Goal: Communication & Community: Answer question/provide support

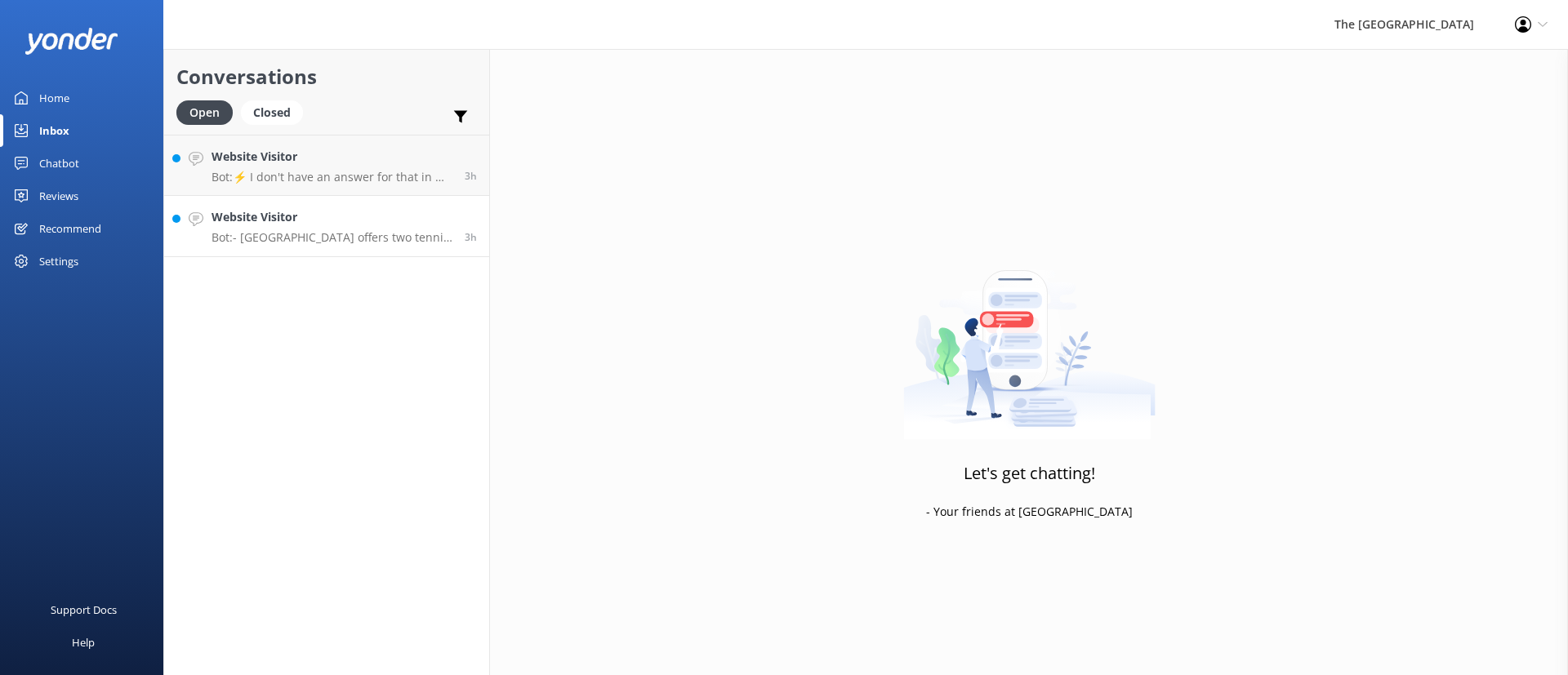
click at [343, 221] on h4 "Website Visitor" at bounding box center [332, 217] width 241 height 18
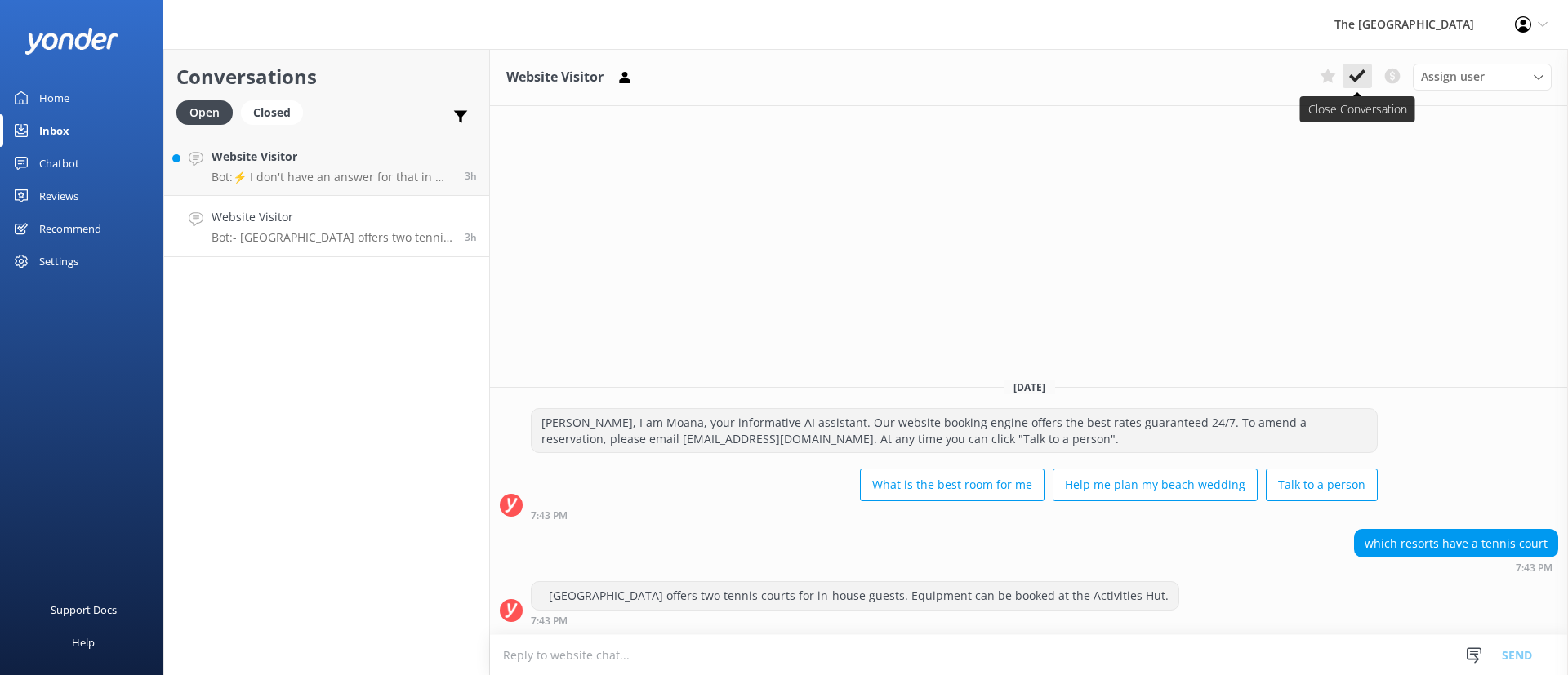
drag, startPoint x: 1359, startPoint y: 59, endPoint x: 1358, endPoint y: 72, distance: 13.0
click at [1358, 61] on div "Website Visitor Assign user Rarotongan Tata [PERSON_NAME] [PERSON_NAME] [PERSON…" at bounding box center [1029, 77] width 1078 height 57
click at [1358, 78] on use at bounding box center [1357, 75] width 16 height 13
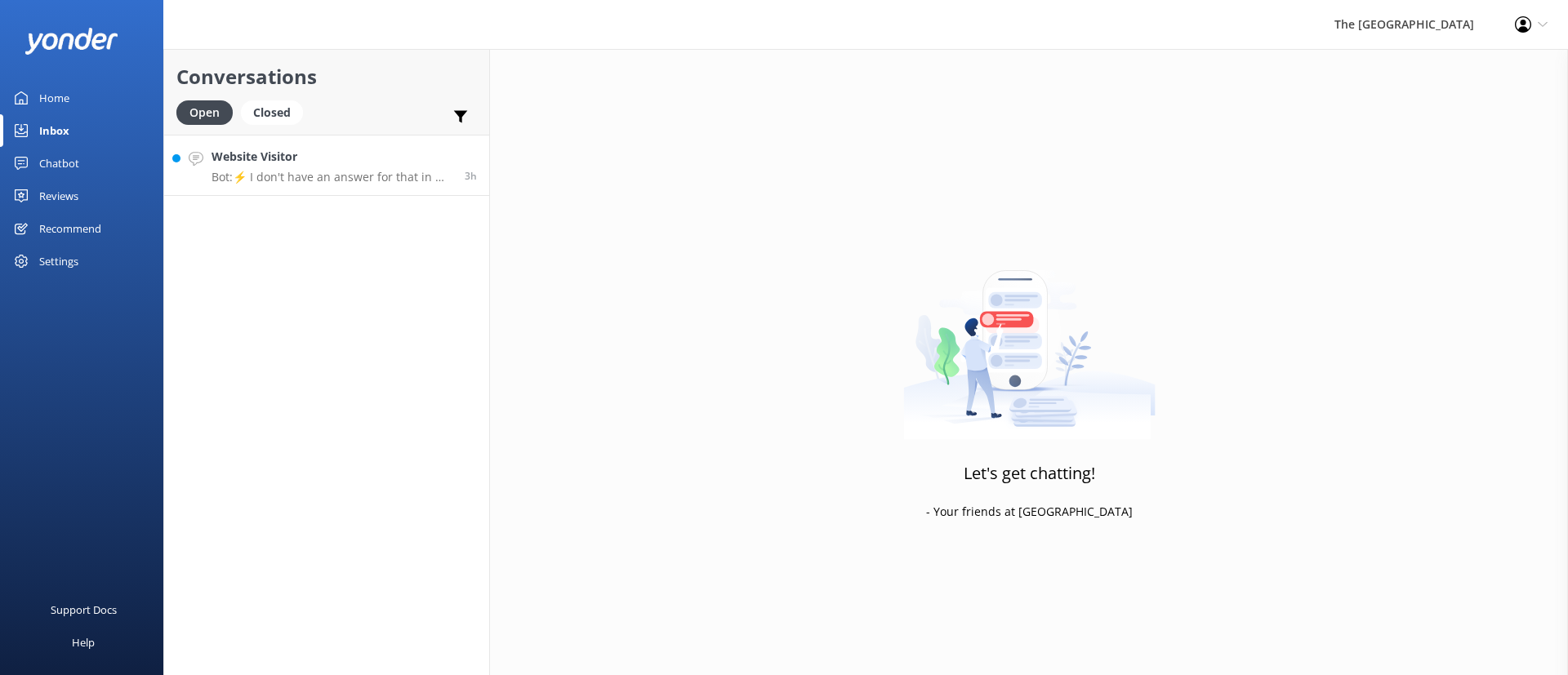
click at [303, 161] on h4 "Website Visitor" at bounding box center [332, 156] width 241 height 18
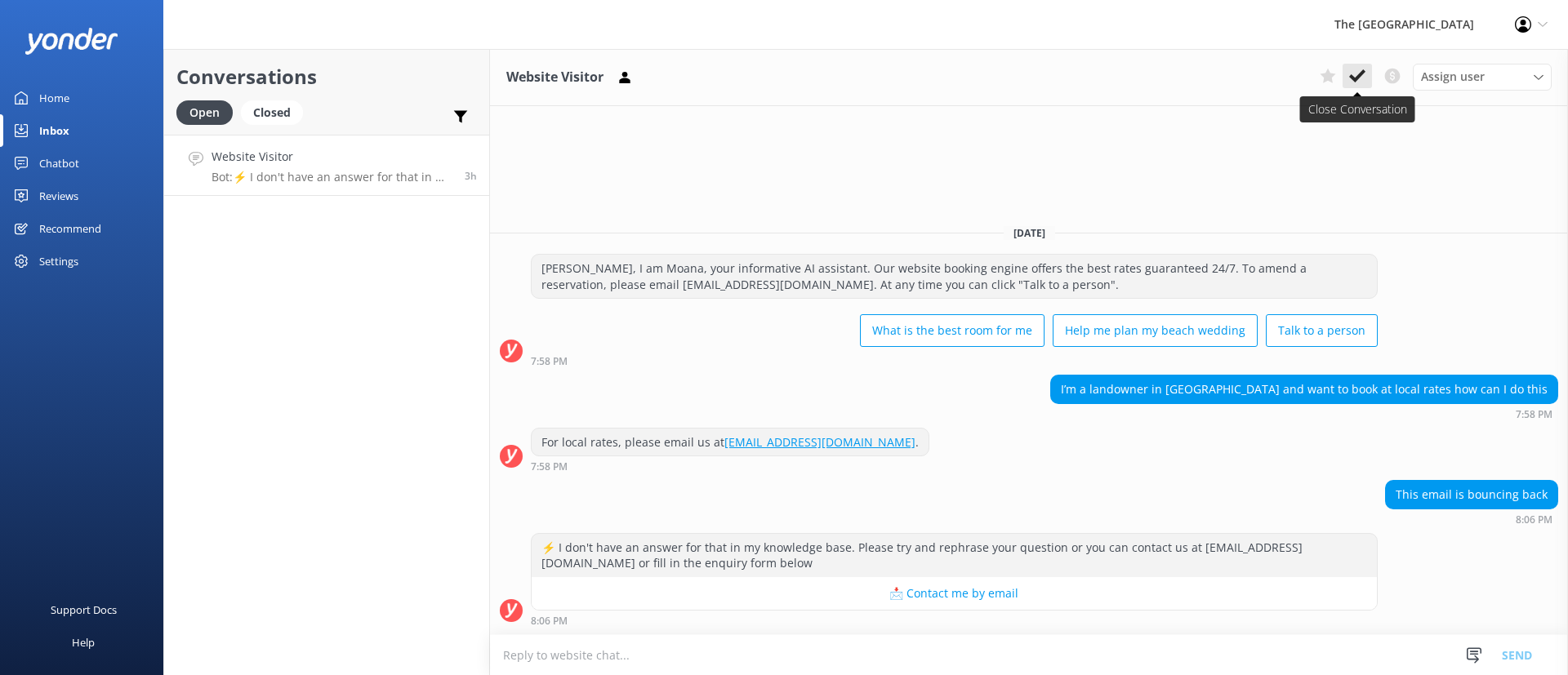
click at [1350, 72] on icon at bounding box center [1357, 75] width 16 height 16
